Goal: Obtain resource: Obtain resource

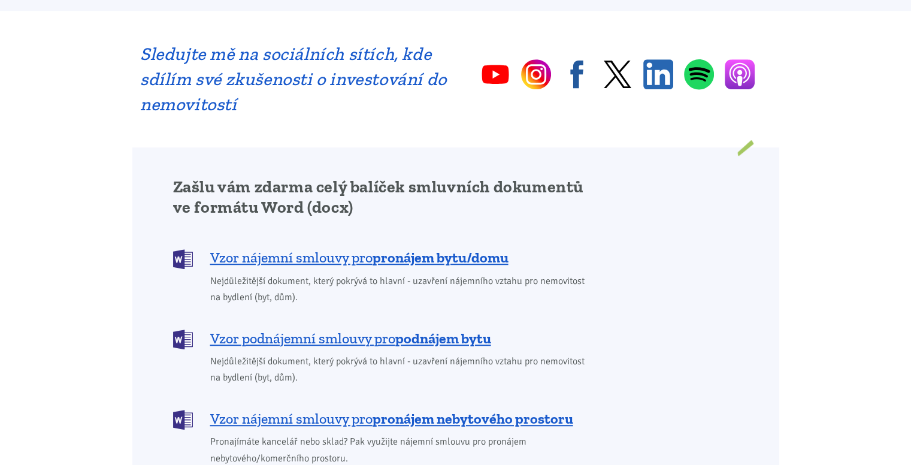
scroll to position [839, 0]
click at [402, 249] on b "pronájem bytu/domu" at bounding box center [441, 257] width 136 height 17
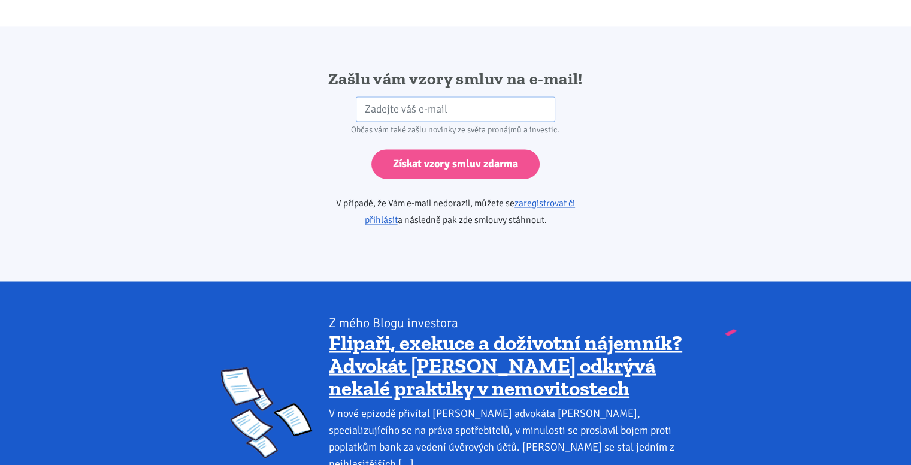
scroll to position [2001, 0]
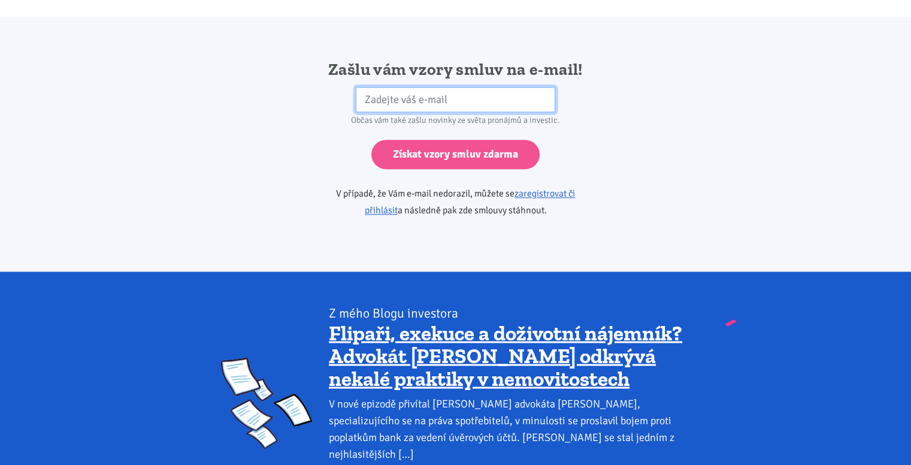
click at [403, 87] on input "email" at bounding box center [456, 100] width 200 height 26
type input "[EMAIL_ADDRESS][DOMAIN_NAME]"
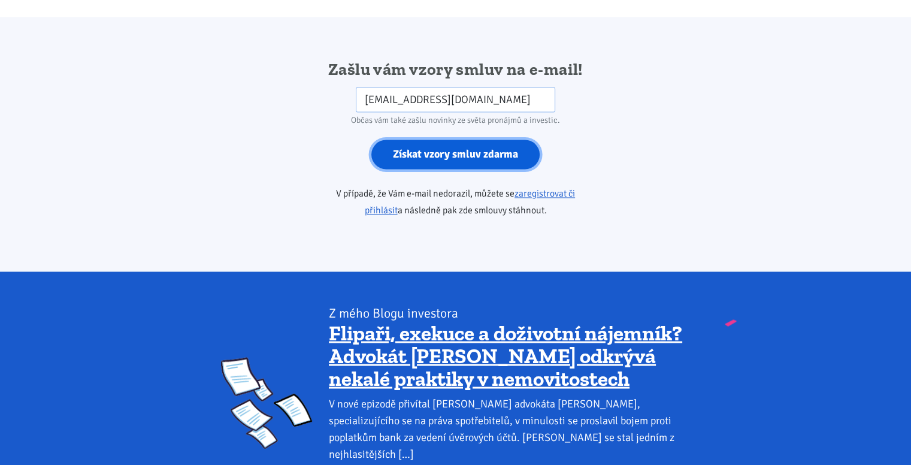
click at [444, 140] on input "Získat vzory smluv zdarma" at bounding box center [455, 154] width 168 height 29
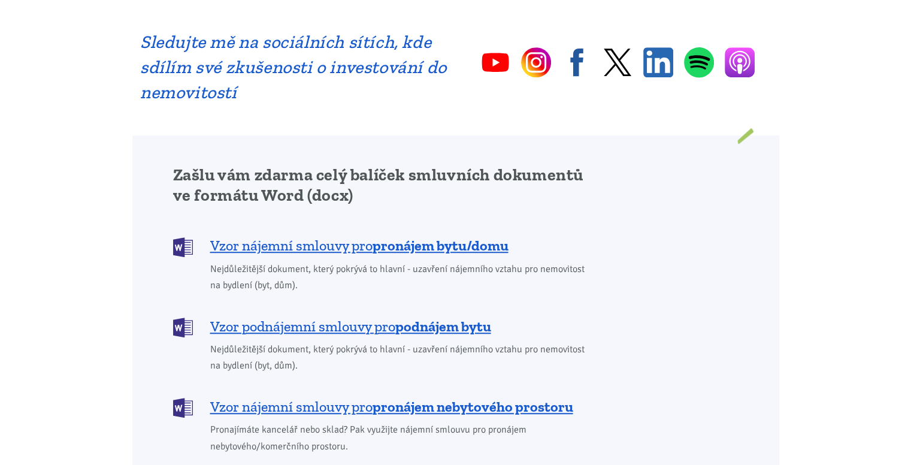
scroll to position [839, 0]
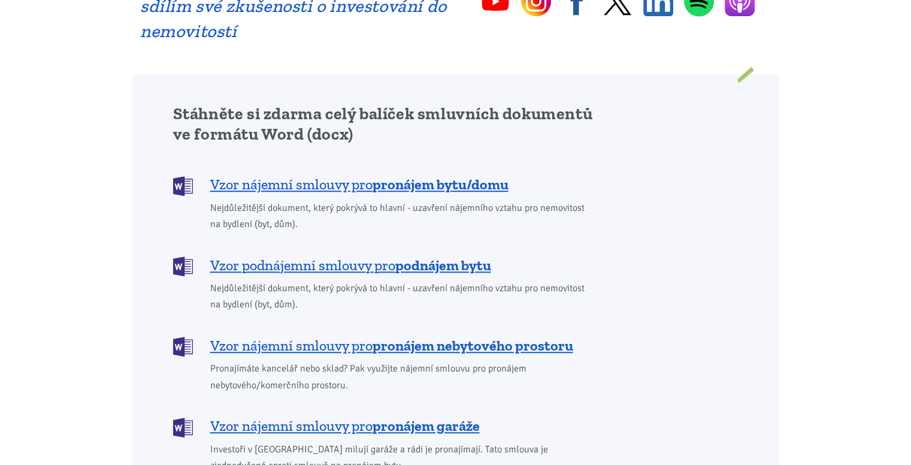
scroll to position [959, 0]
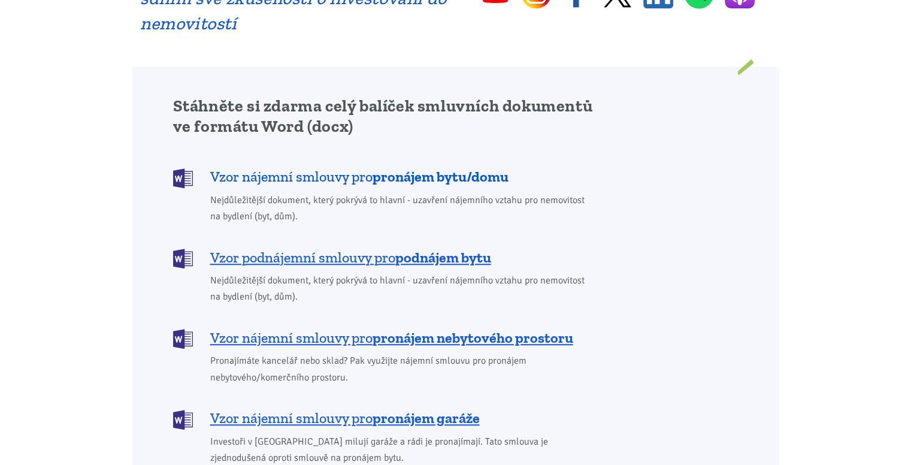
click at [331, 167] on span "Vzor nájemní smlouvy pro pronájem bytu/domu" at bounding box center [359, 176] width 298 height 19
